Goal: Information Seeking & Learning: Check status

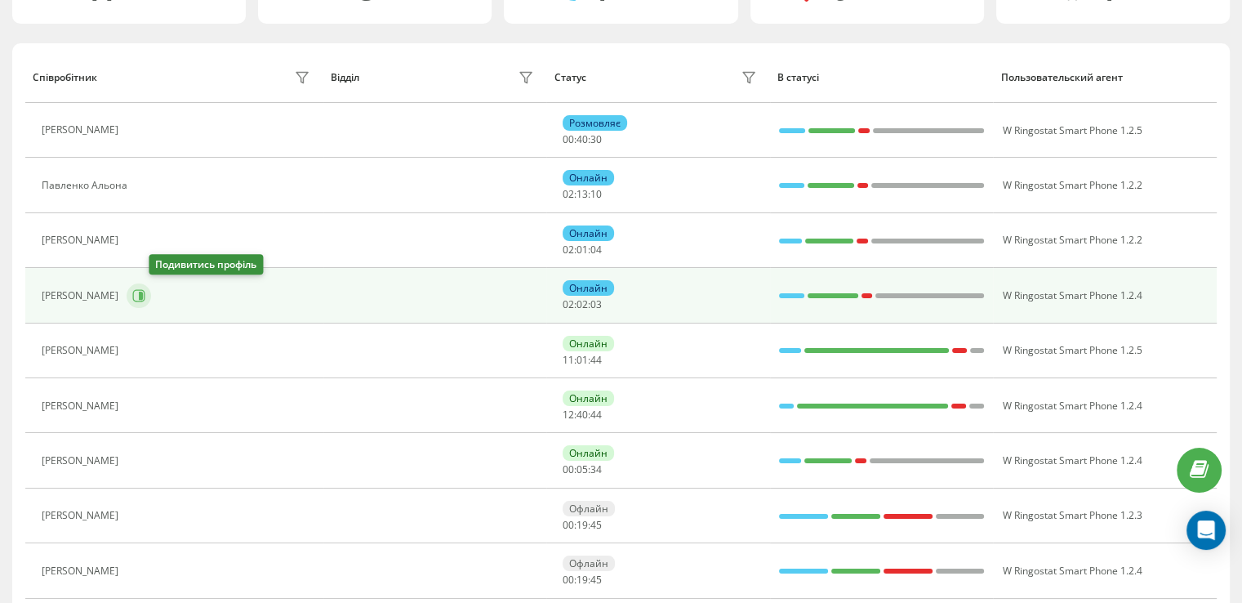
click at [145, 289] on icon at bounding box center [139, 295] width 12 height 12
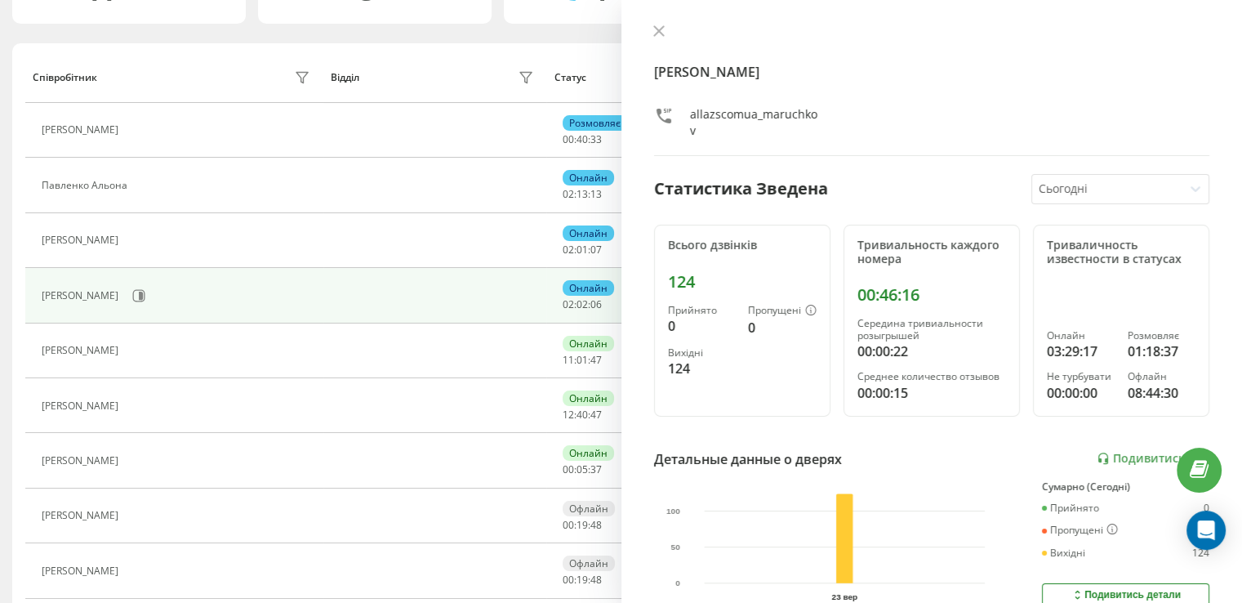
click at [651, 17] on div "Моручков [PERSON_NAME] allazscomua_maruchkov Статистика Зведена Сьогодні Всього…" at bounding box center [931, 301] width 621 height 603
click at [655, 25] on icon at bounding box center [658, 30] width 11 height 11
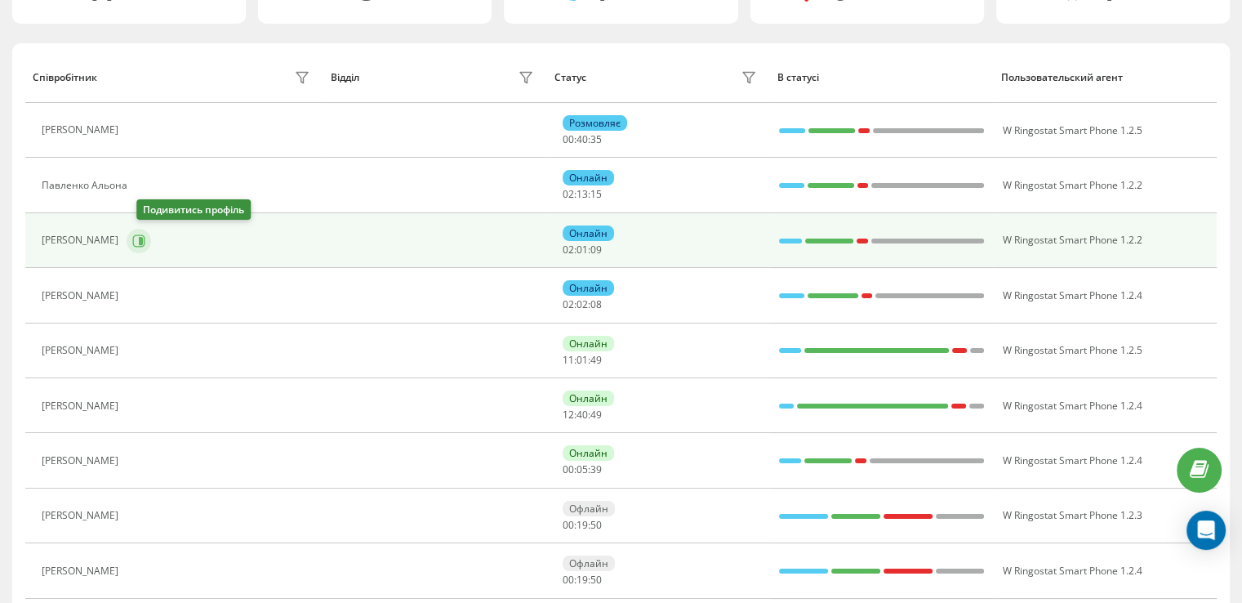
click at [141, 239] on icon at bounding box center [138, 240] width 13 height 13
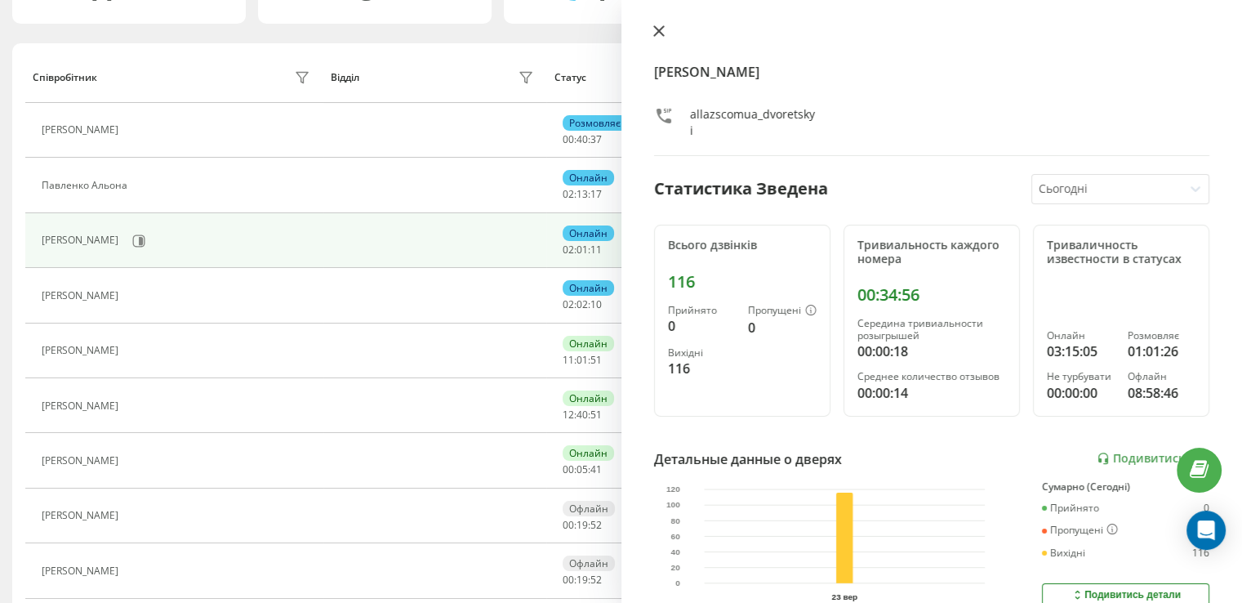
click at [665, 35] on button at bounding box center [658, 32] width 21 height 16
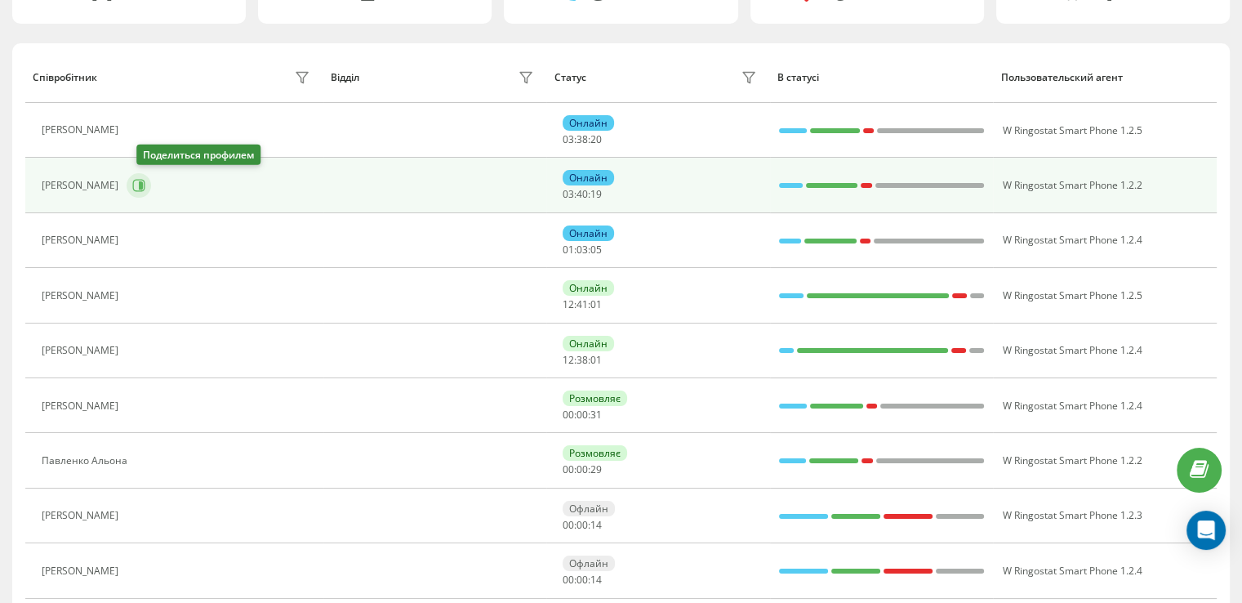
click at [141, 182] on icon at bounding box center [138, 185] width 13 height 13
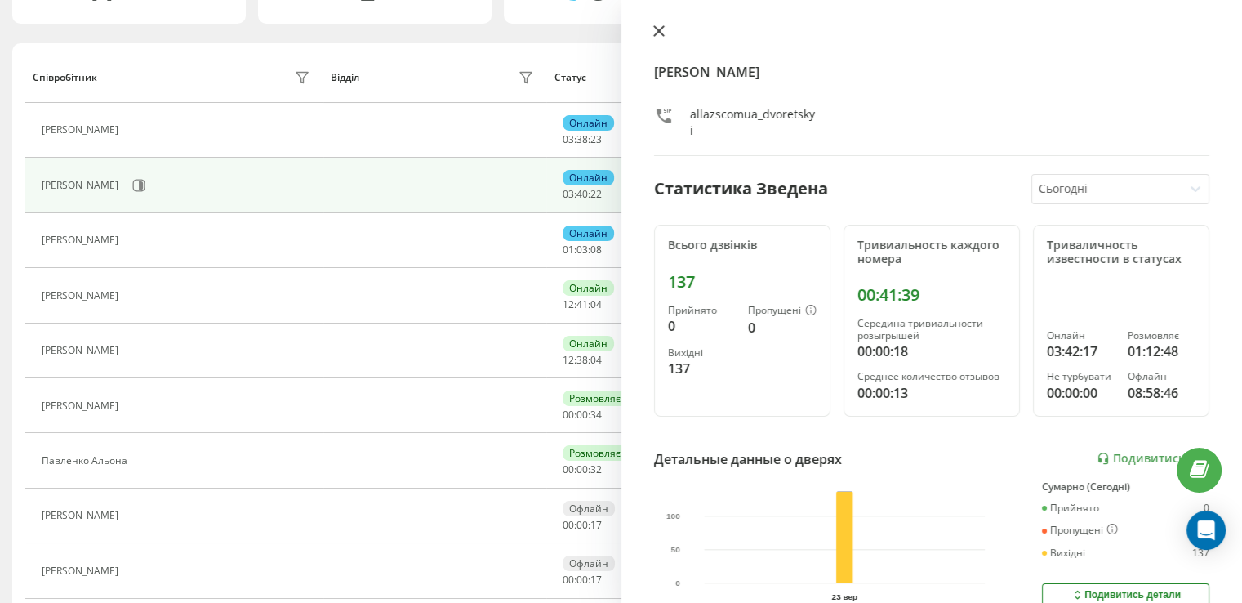
click at [659, 33] on icon at bounding box center [658, 30] width 11 height 11
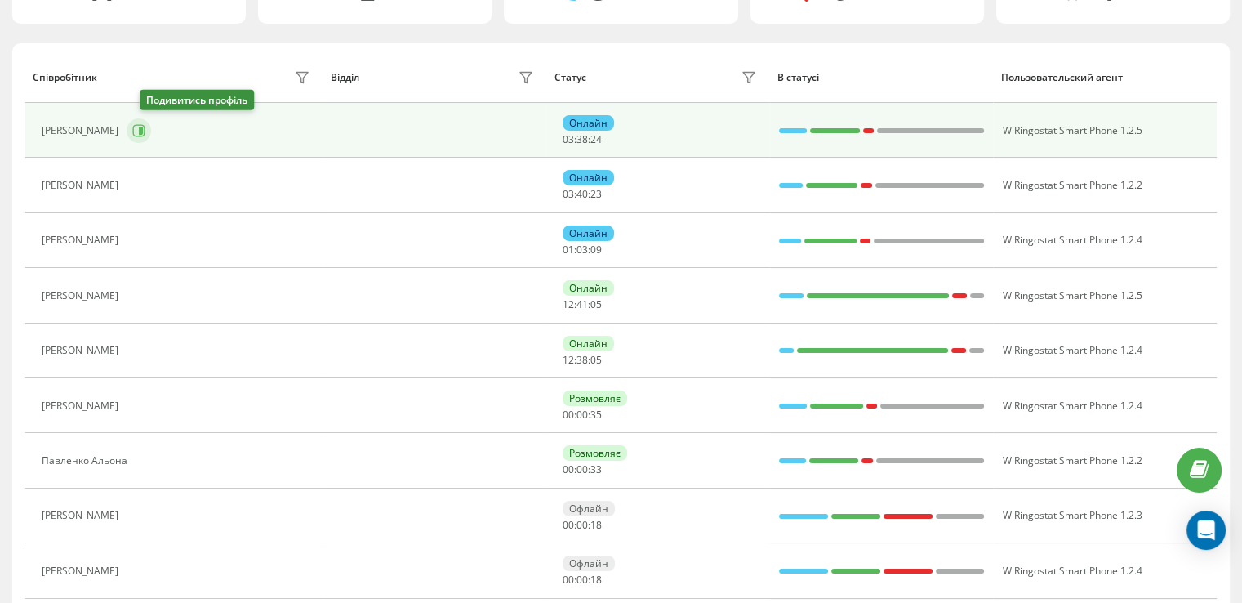
click at [151, 131] on button at bounding box center [139, 130] width 24 height 24
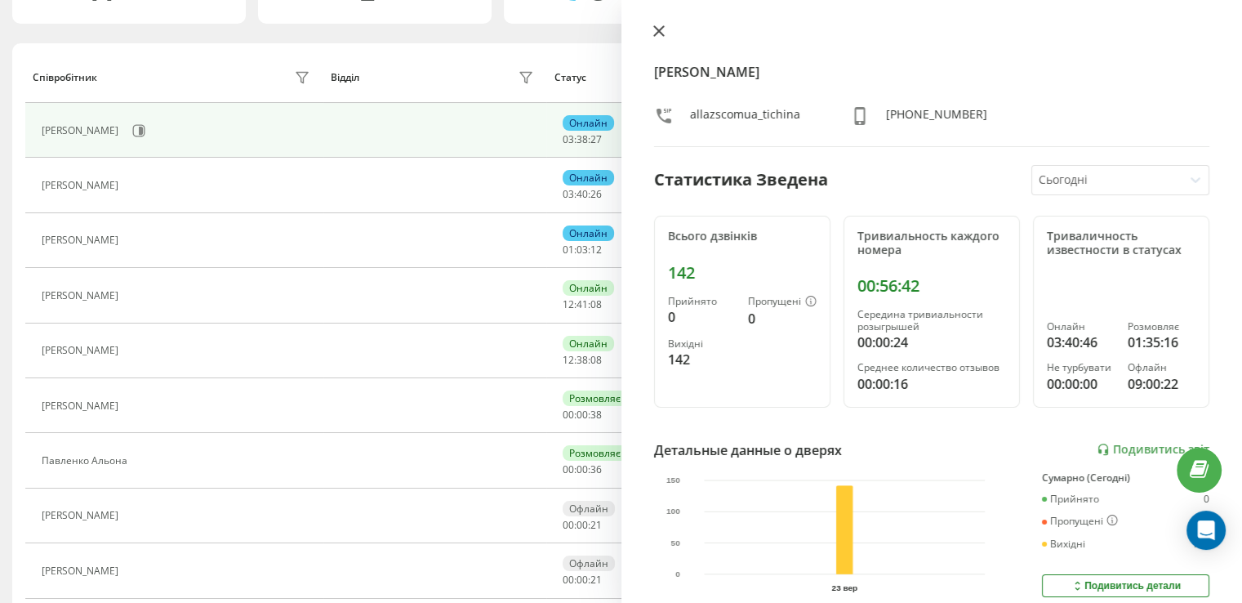
click at [657, 29] on icon at bounding box center [658, 31] width 10 height 10
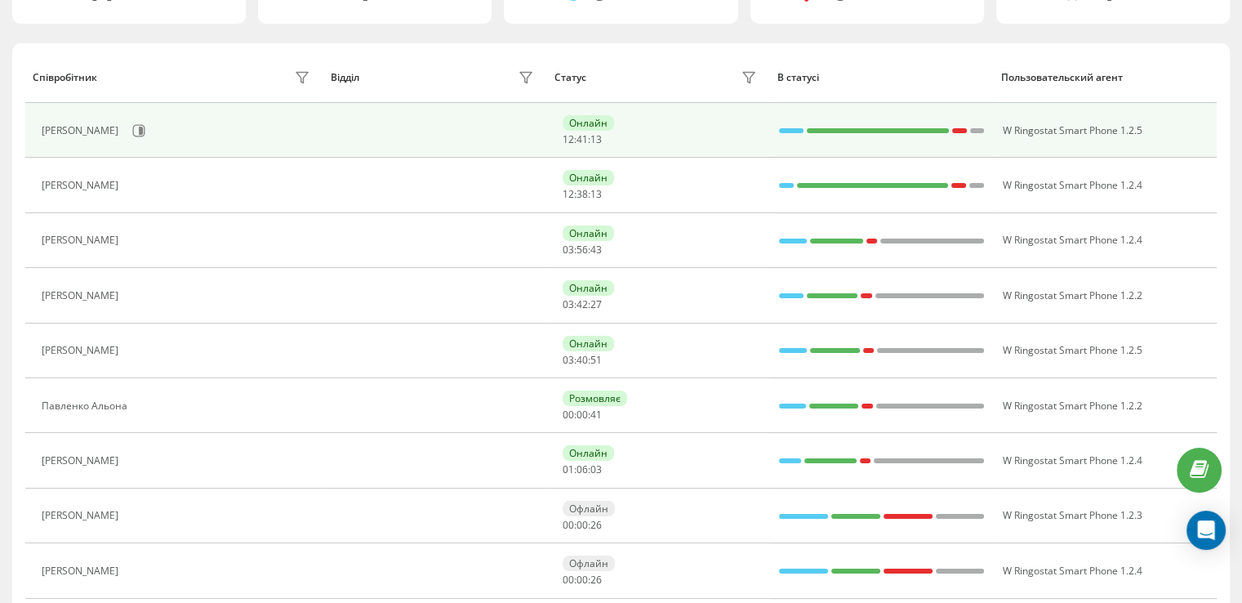
click at [169, 188] on div "Саленко Наталія" at bounding box center [178, 185] width 273 height 23
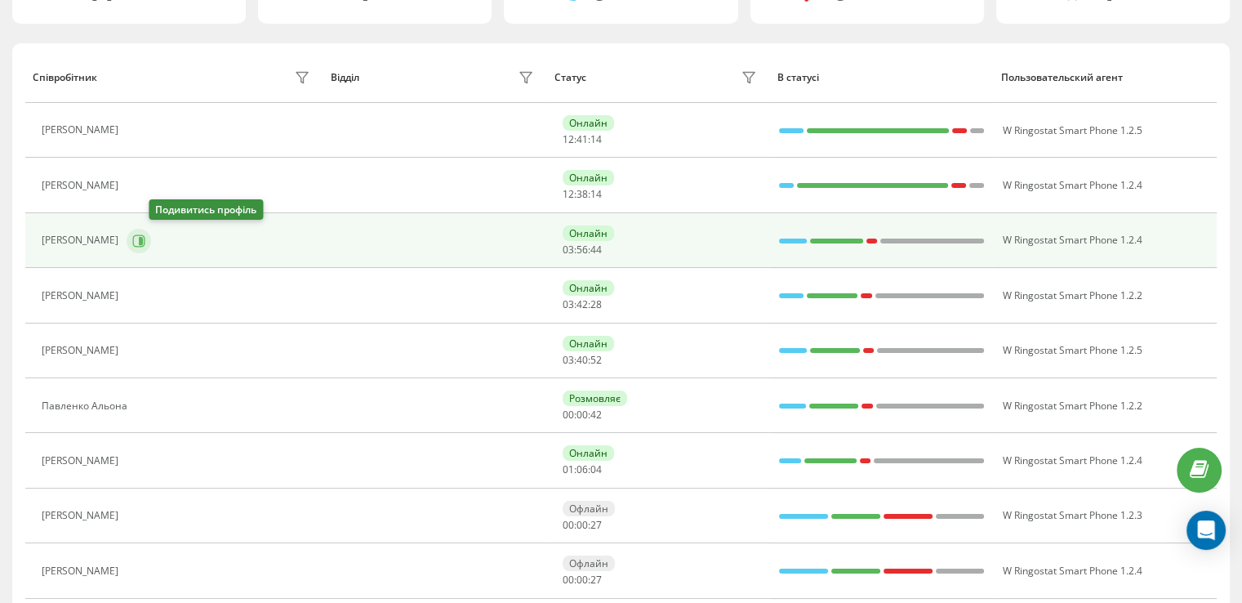
click at [145, 243] on icon at bounding box center [139, 240] width 12 height 12
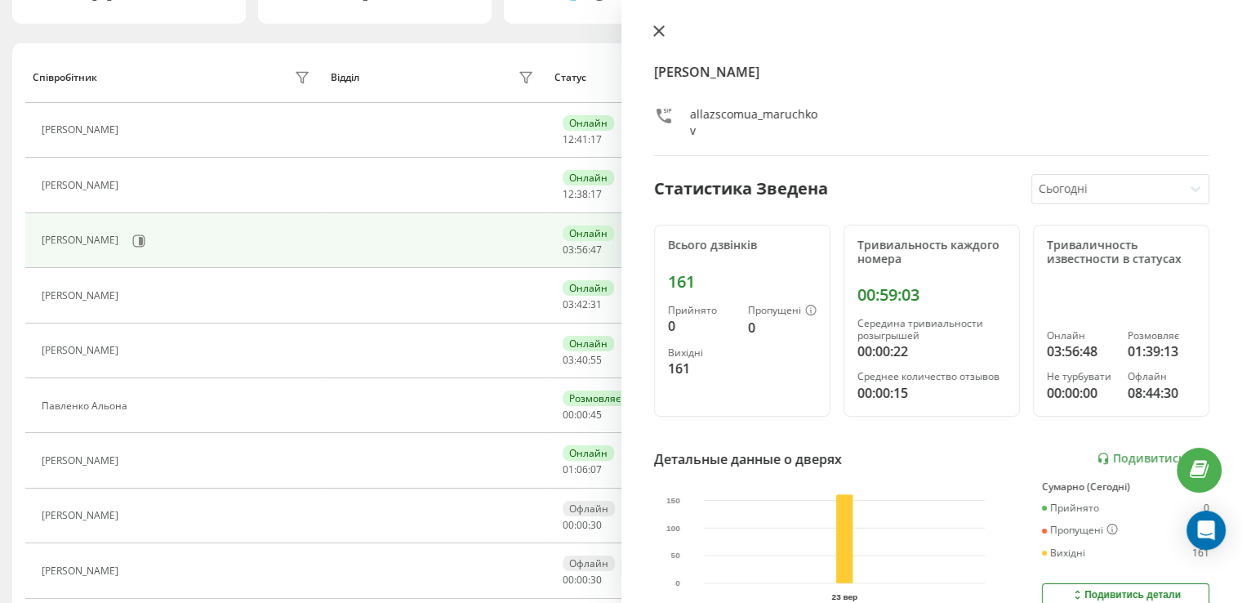
click at [655, 31] on icon at bounding box center [658, 30] width 11 height 11
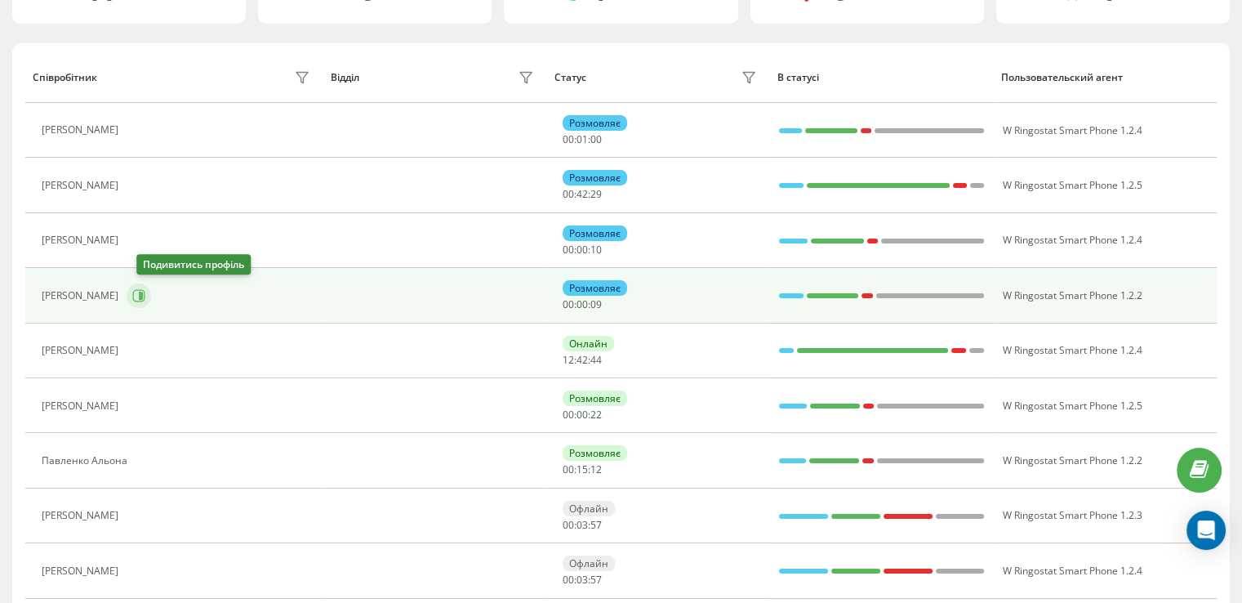
click at [145, 294] on icon at bounding box center [139, 295] width 12 height 12
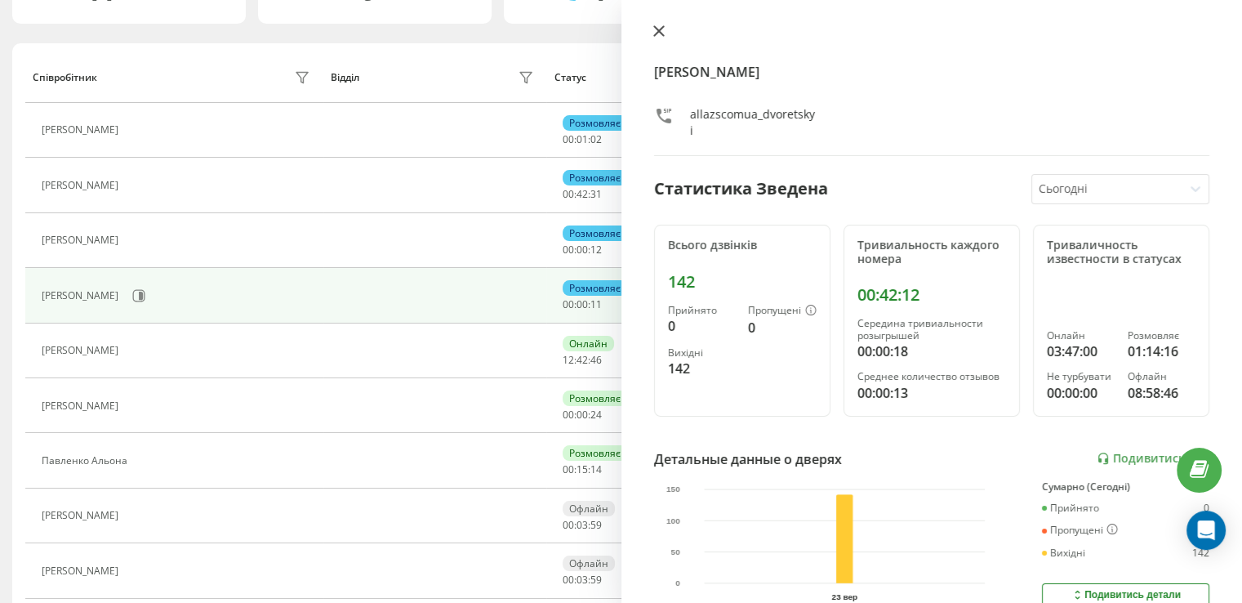
click at [659, 25] on icon at bounding box center [658, 30] width 11 height 11
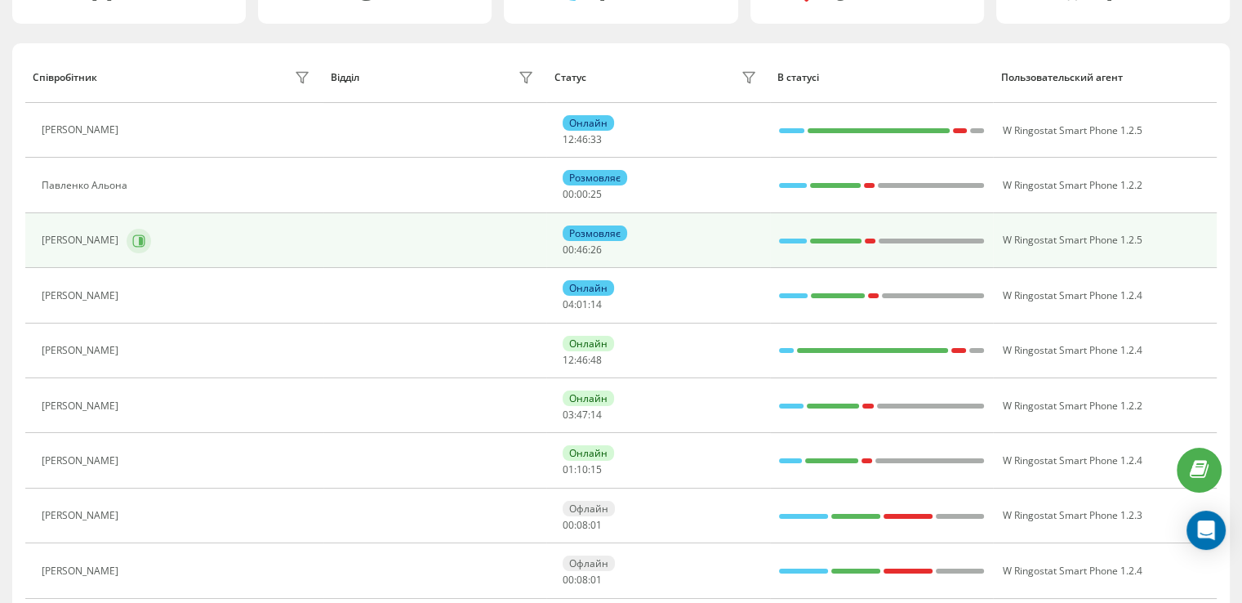
click at [151, 246] on button at bounding box center [139, 241] width 24 height 24
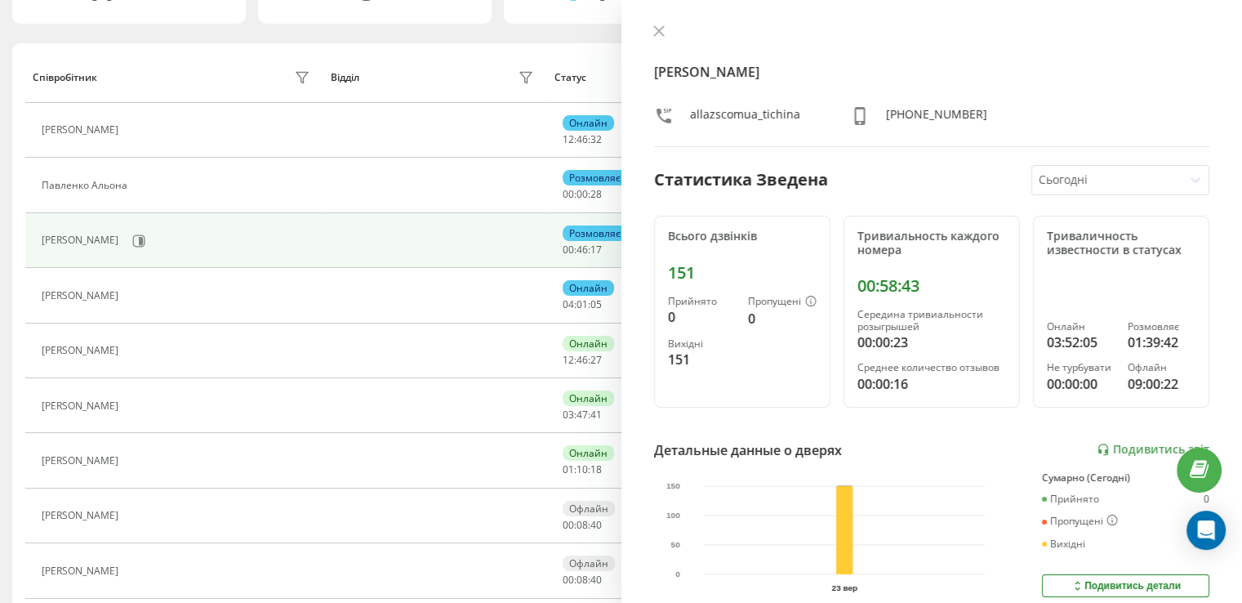
click at [660, 33] on icon at bounding box center [658, 30] width 11 height 11
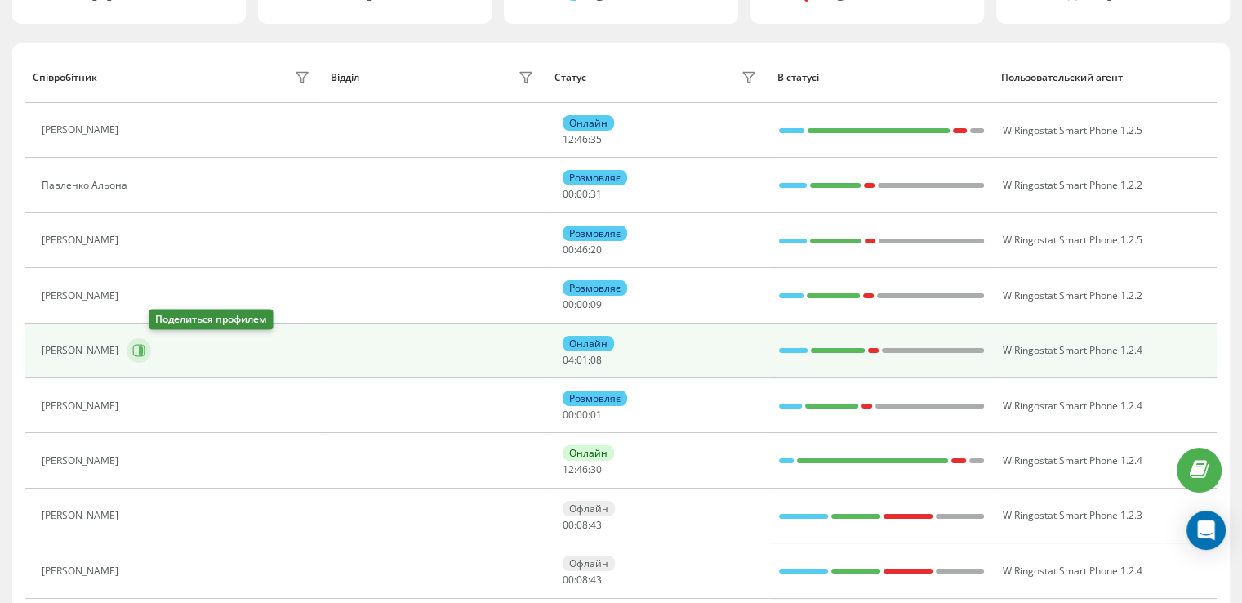
click at [145, 347] on icon at bounding box center [139, 351] width 12 height 12
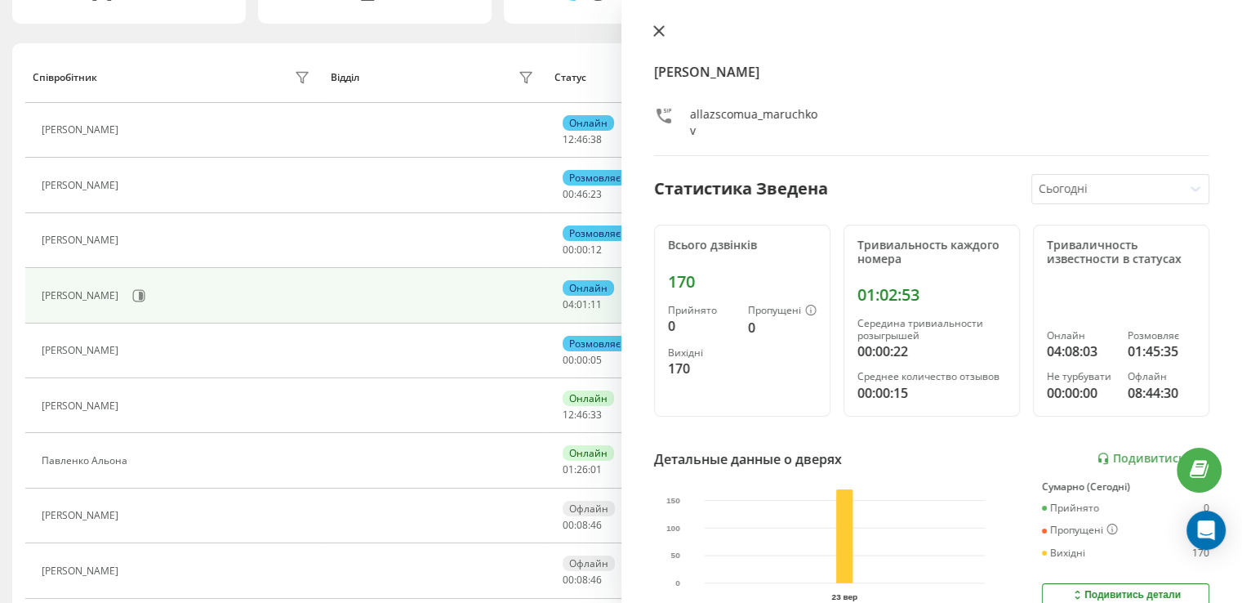
click at [660, 30] on icon at bounding box center [658, 31] width 10 height 10
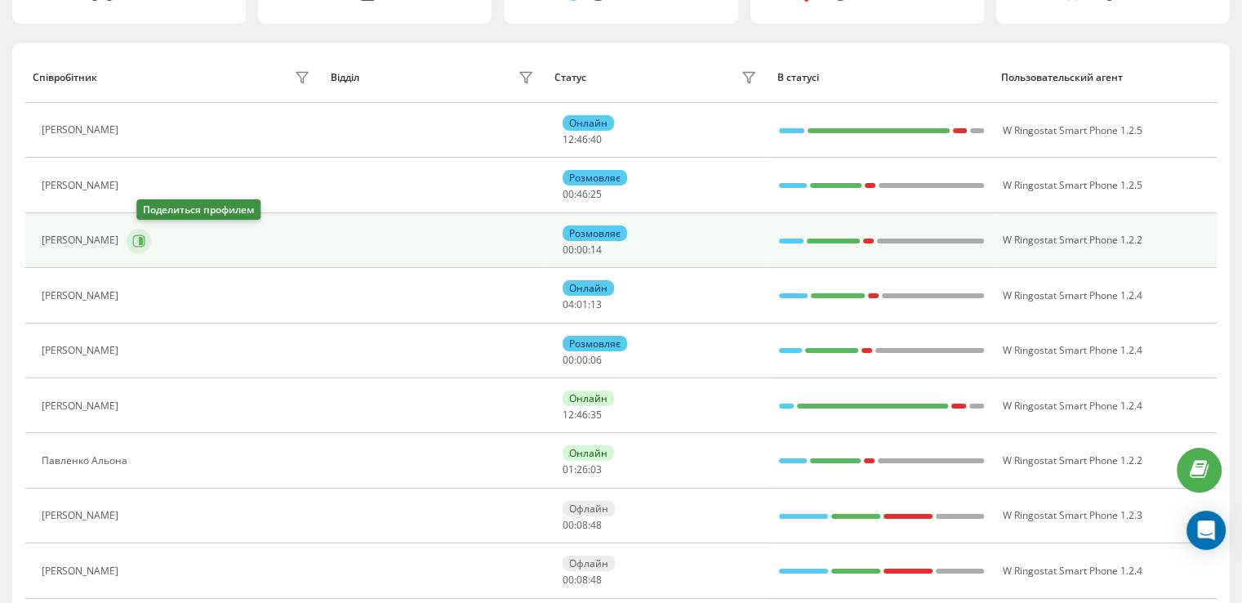
click at [151, 242] on button at bounding box center [139, 241] width 24 height 24
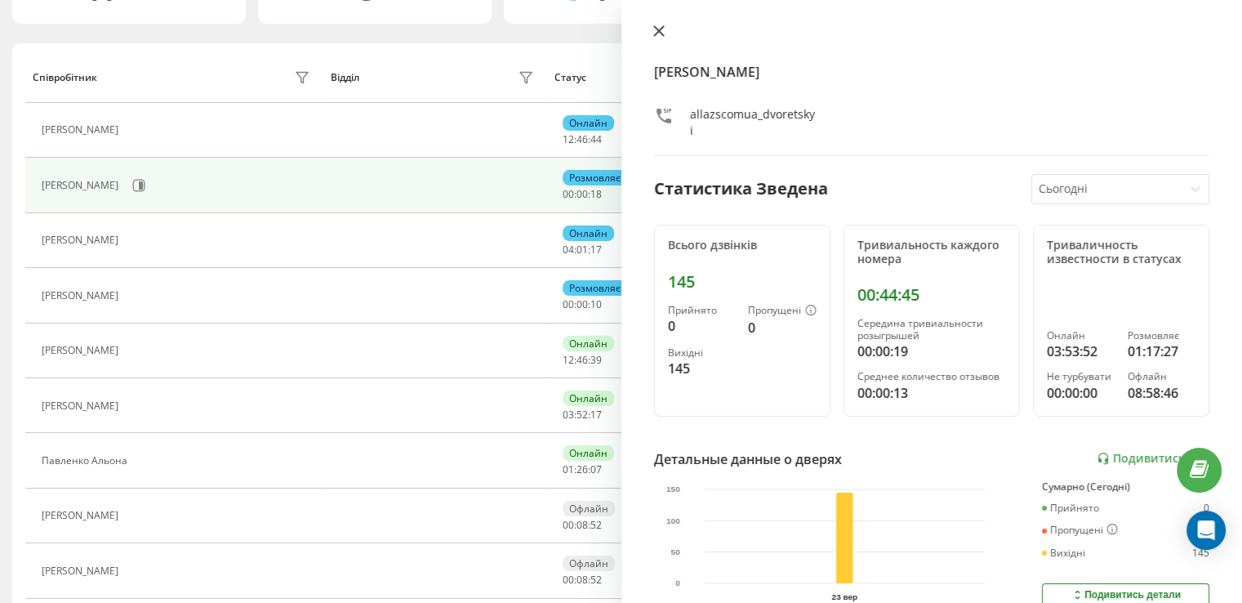
click at [656, 36] on icon at bounding box center [658, 30] width 11 height 11
